Goal: Find specific page/section: Find specific page/section

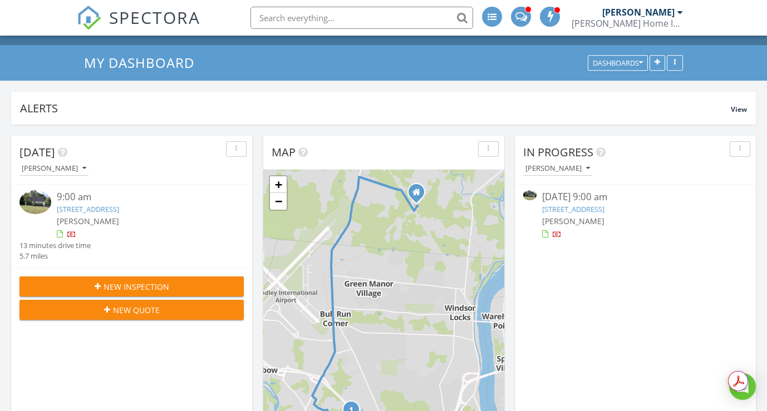
scroll to position [104, 0]
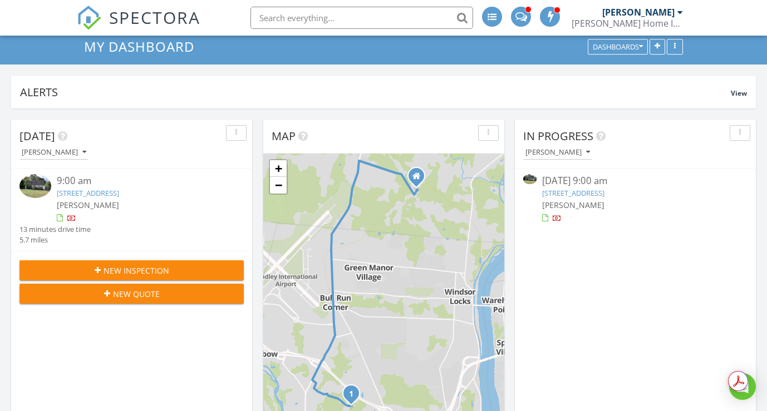
click at [90, 195] on link "93 Stage Coach Rd, Windsor, CT 06095" at bounding box center [88, 193] width 62 height 10
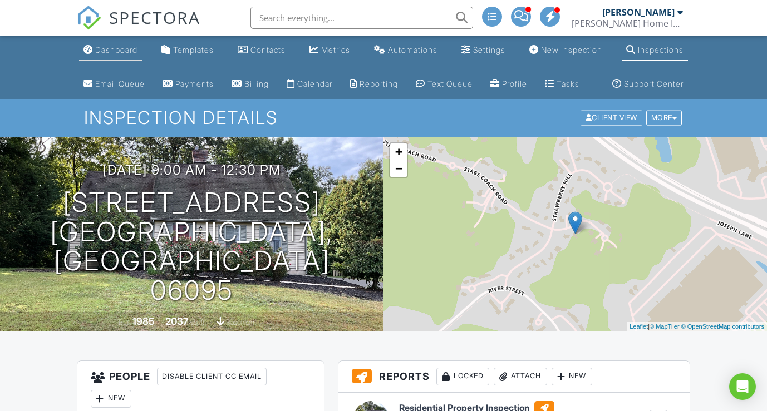
click at [115, 50] on div "Dashboard" at bounding box center [116, 49] width 42 height 9
